Goal: Navigation & Orientation: Find specific page/section

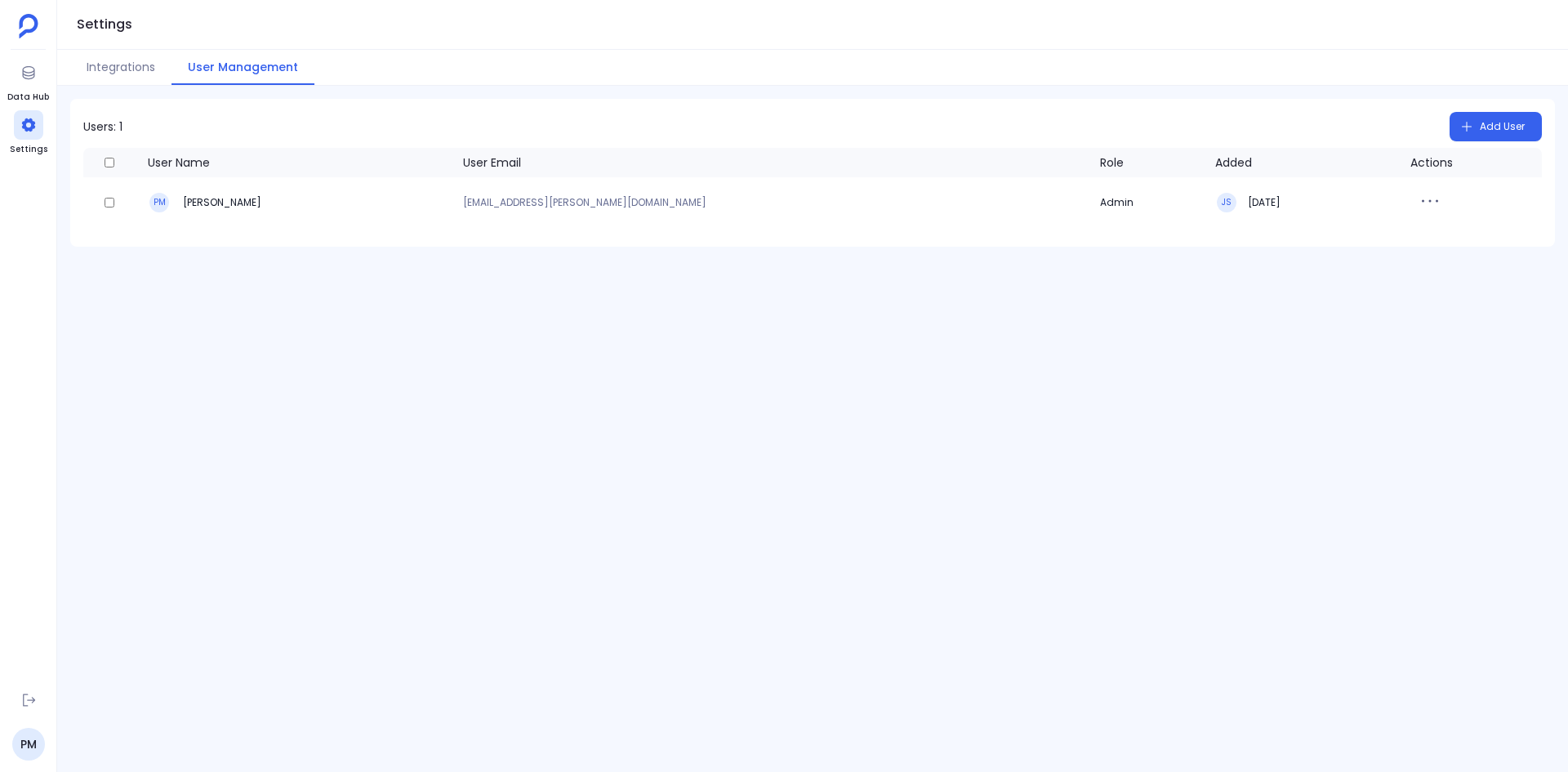
click at [285, 367] on div "Users: 1 Add User User Name User Email Role Added Actions PM [PERSON_NAME] [EMA…" at bounding box center [813, 429] width 1511 height 687
click at [36, 121] on div at bounding box center [28, 124] width 29 height 29
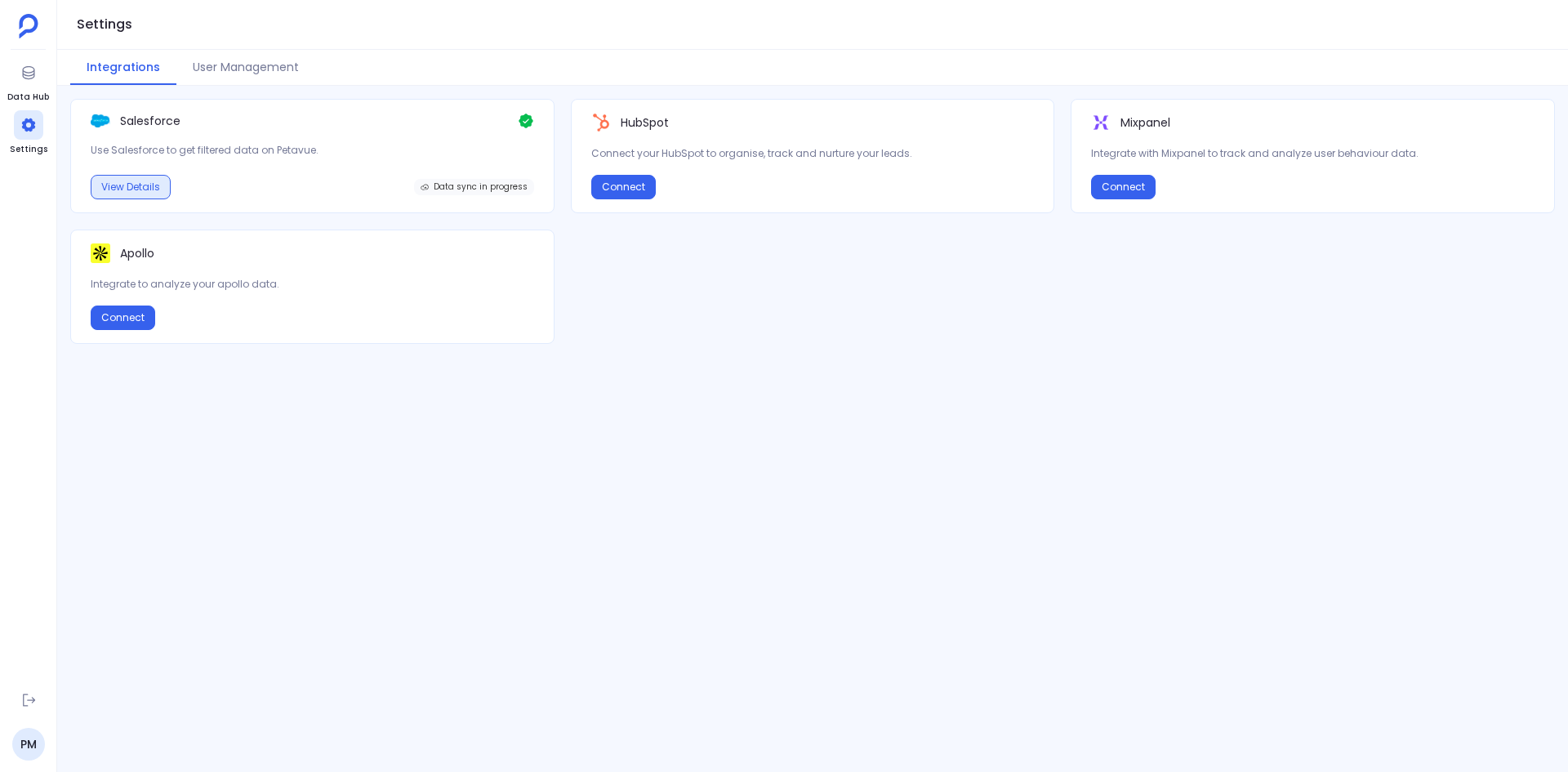
click at [139, 183] on button "View Details" at bounding box center [131, 186] width 80 height 25
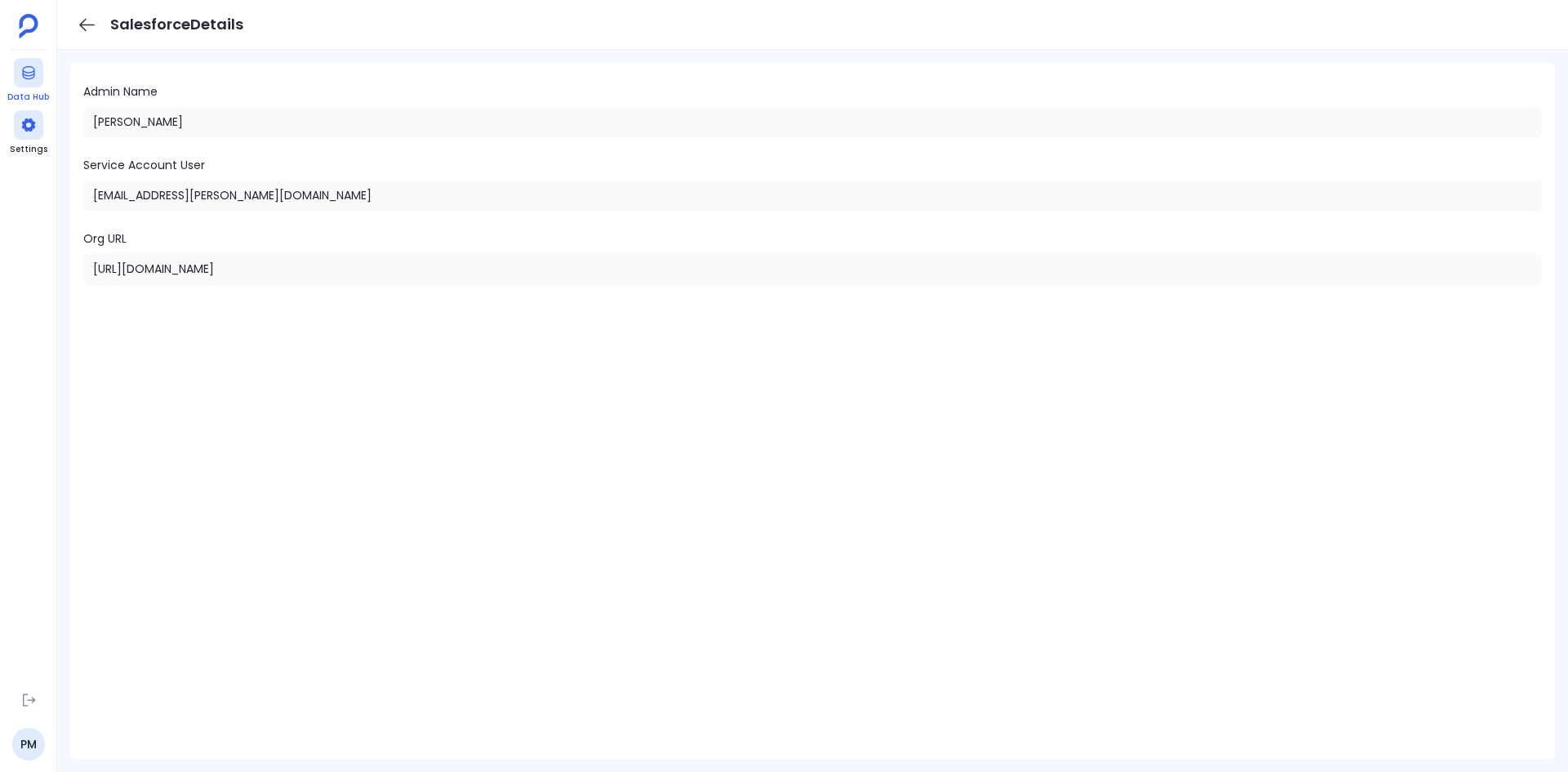
click at [36, 69] on div at bounding box center [28, 73] width 29 height 29
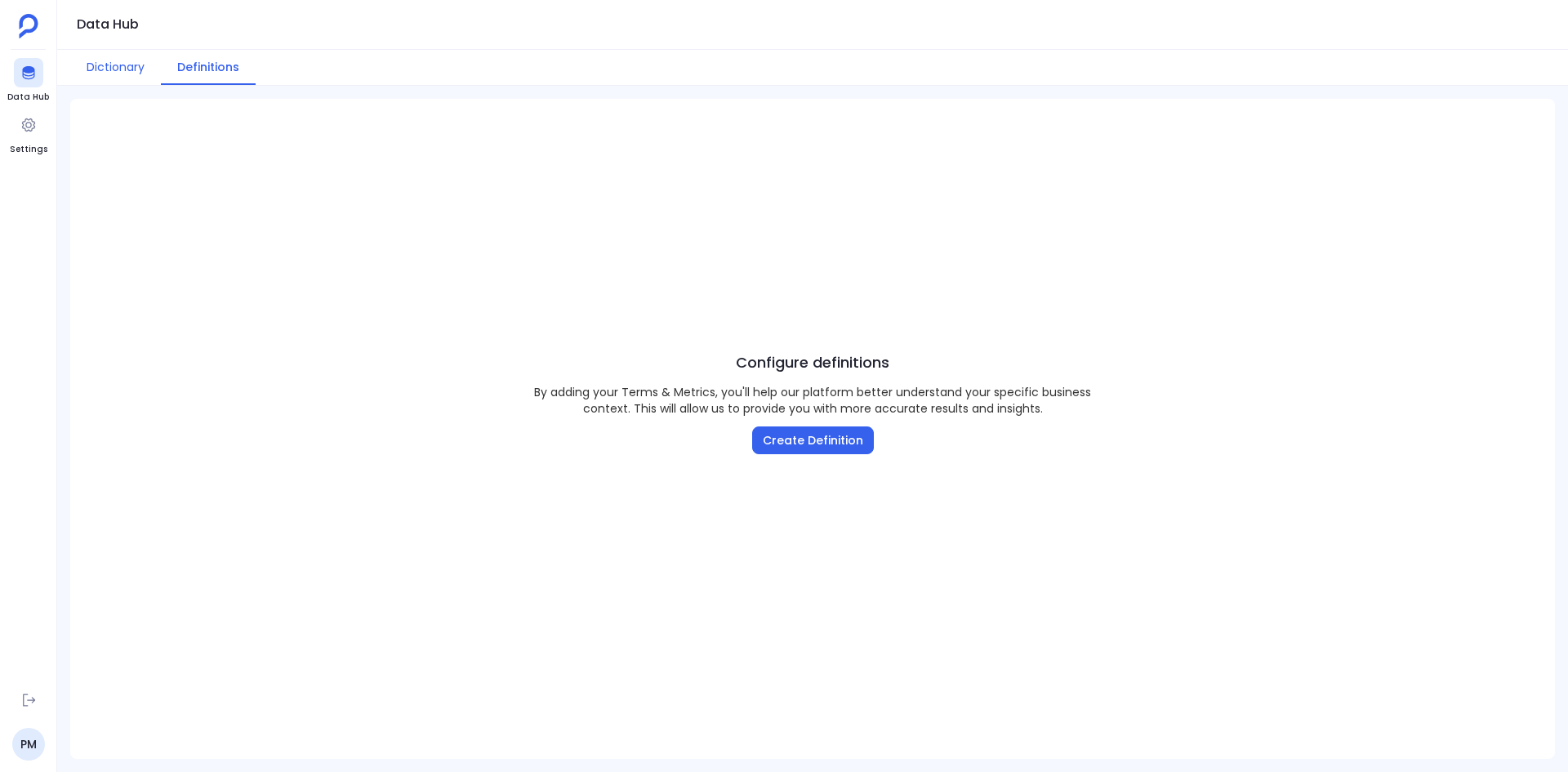
click at [124, 65] on button "Dictionary" at bounding box center [115, 67] width 91 height 35
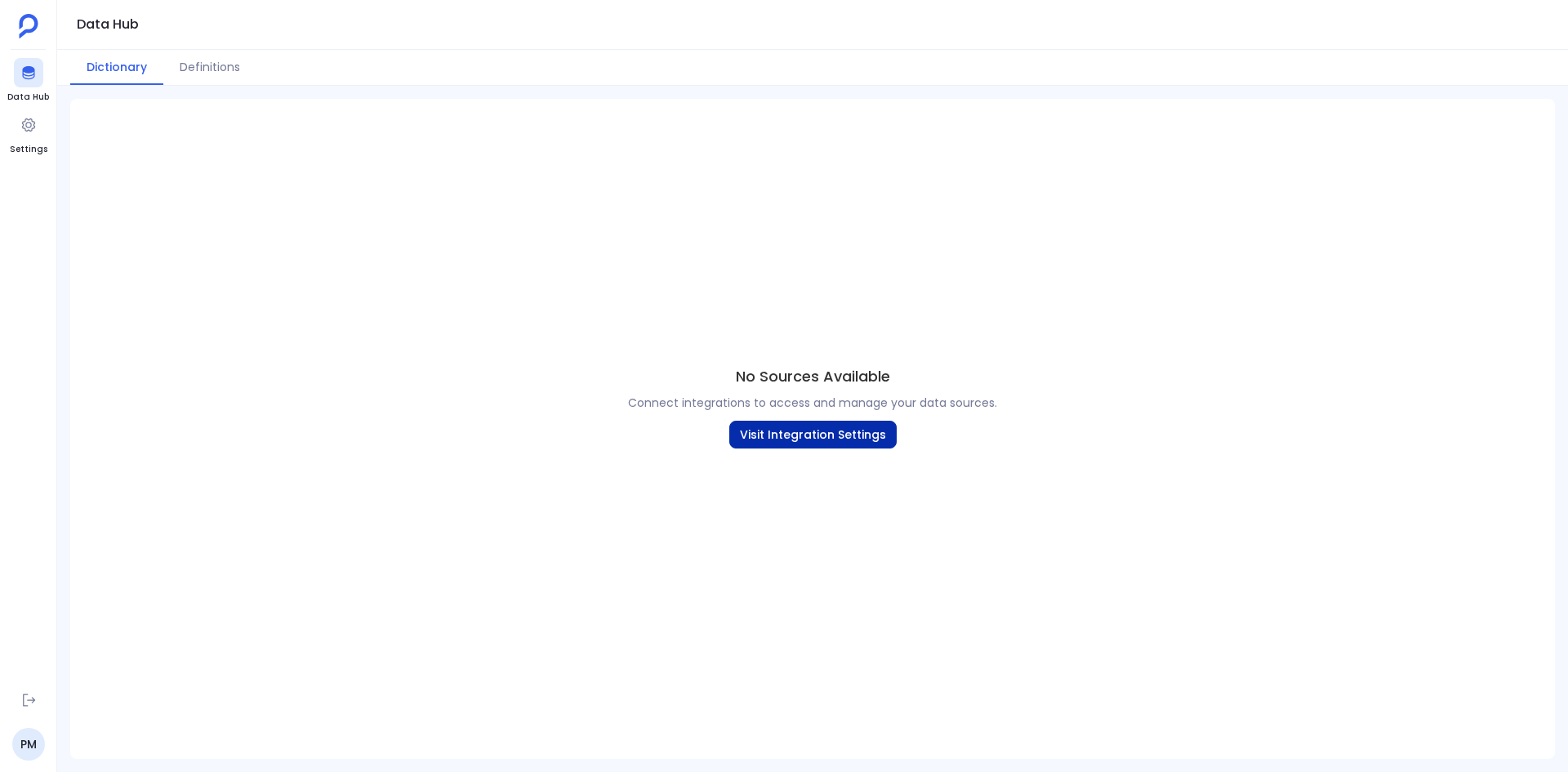
click at [840, 428] on button "Visit Integration Settings" at bounding box center [813, 434] width 167 height 28
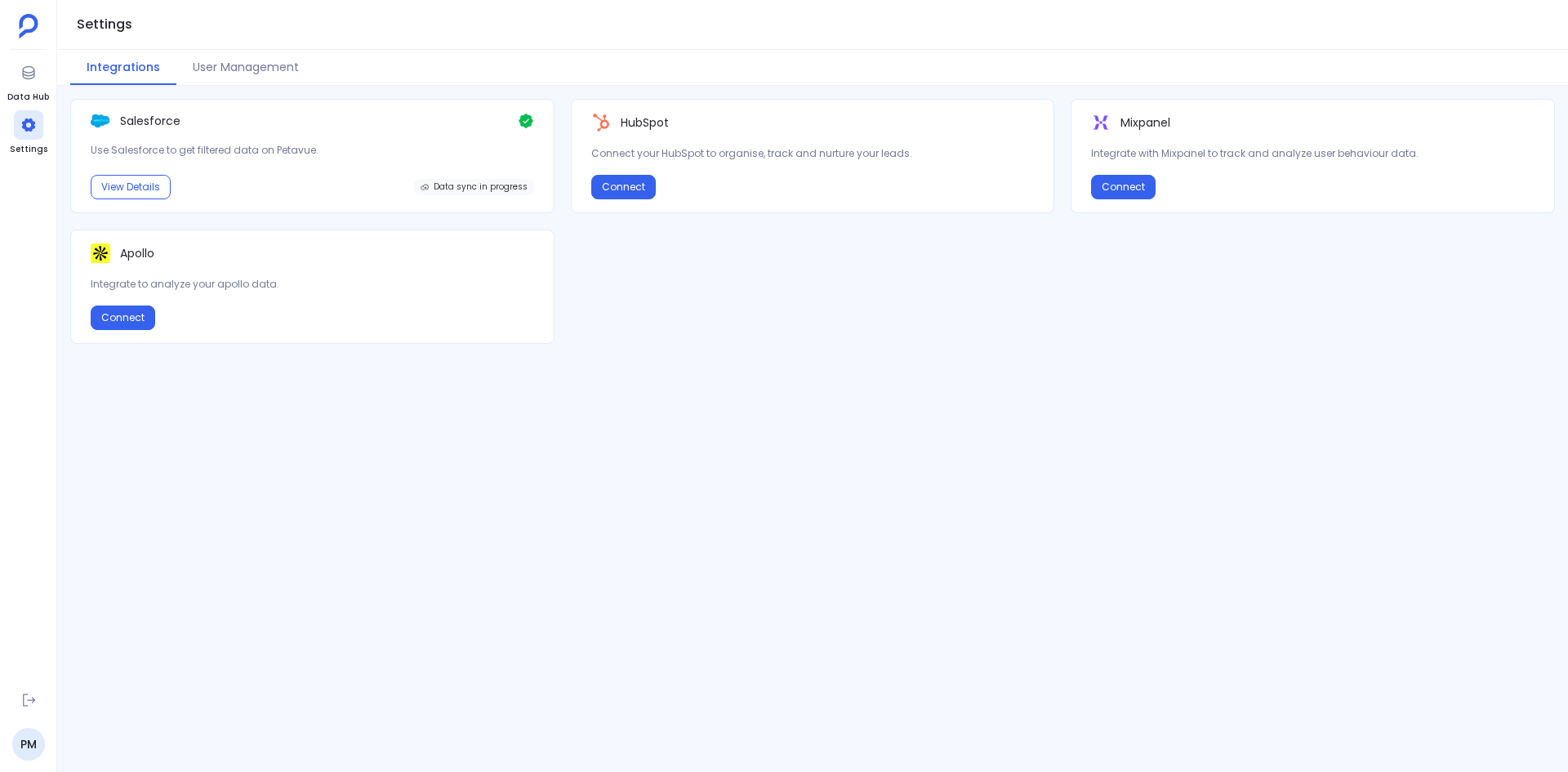
click at [503, 186] on span "Data sync in progress" at bounding box center [480, 187] width 94 height 10
